Goal: Obtain resource: Download file/media

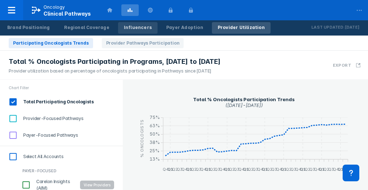
click at [124, 26] on div "Influencers" at bounding box center [138, 27] width 28 height 7
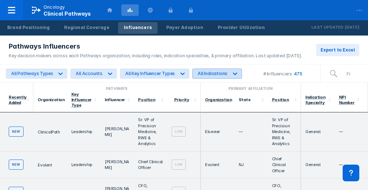
click at [199, 74] on div "All Indications" at bounding box center [213, 73] width 30 height 5
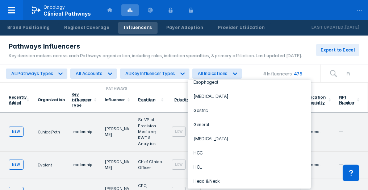
scroll to position [263, 0]
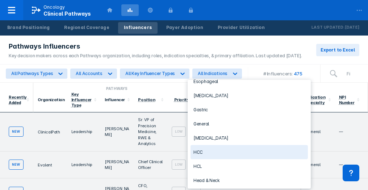
click at [203, 145] on div "HCC" at bounding box center [249, 152] width 117 height 14
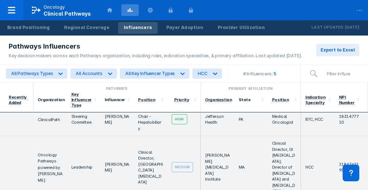
scroll to position [0, 0]
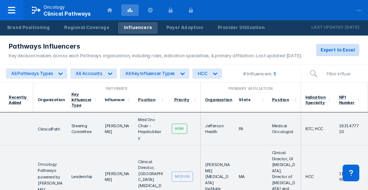
click at [337, 53] on button "Export to Excel" at bounding box center [337, 50] width 43 height 12
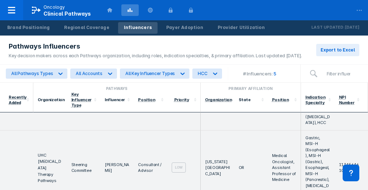
scroll to position [103, 0]
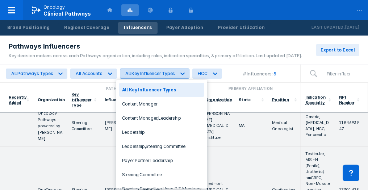
click at [154, 75] on div "All Key Influencer Types" at bounding box center [150, 73] width 50 height 5
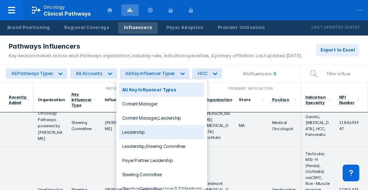
scroll to position [0, 0]
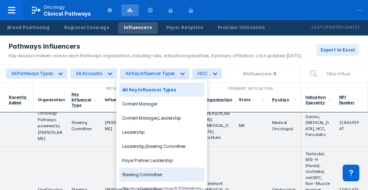
click at [153, 172] on div "Steering Committee" at bounding box center [162, 174] width 86 height 14
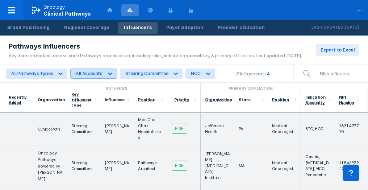
click at [107, 76] on icon at bounding box center [110, 73] width 7 height 7
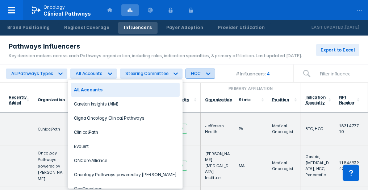
click at [191, 74] on div "HCC" at bounding box center [195, 73] width 9 height 5
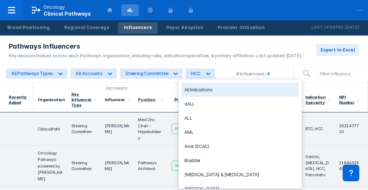
click at [193, 88] on div "All Indications" at bounding box center [240, 90] width 117 height 14
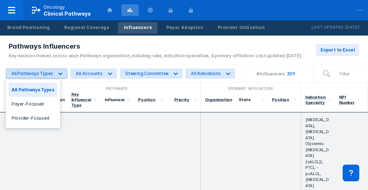
click at [46, 72] on div "All Pathways Types" at bounding box center [32, 73] width 42 height 5
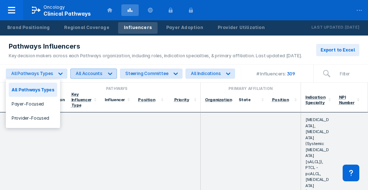
click at [78, 75] on div "All Accounts" at bounding box center [89, 73] width 27 height 5
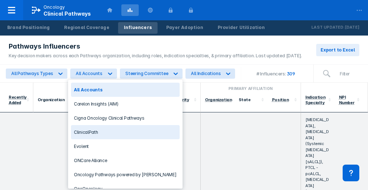
click at [94, 132] on div "ClinicalPath" at bounding box center [125, 132] width 108 height 14
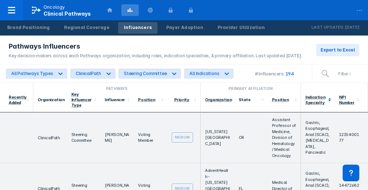
scroll to position [109, 0]
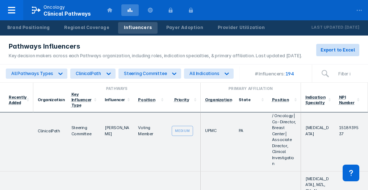
click at [339, 49] on span "Export to Excel" at bounding box center [338, 50] width 34 height 7
